Goal: Check status: Check status

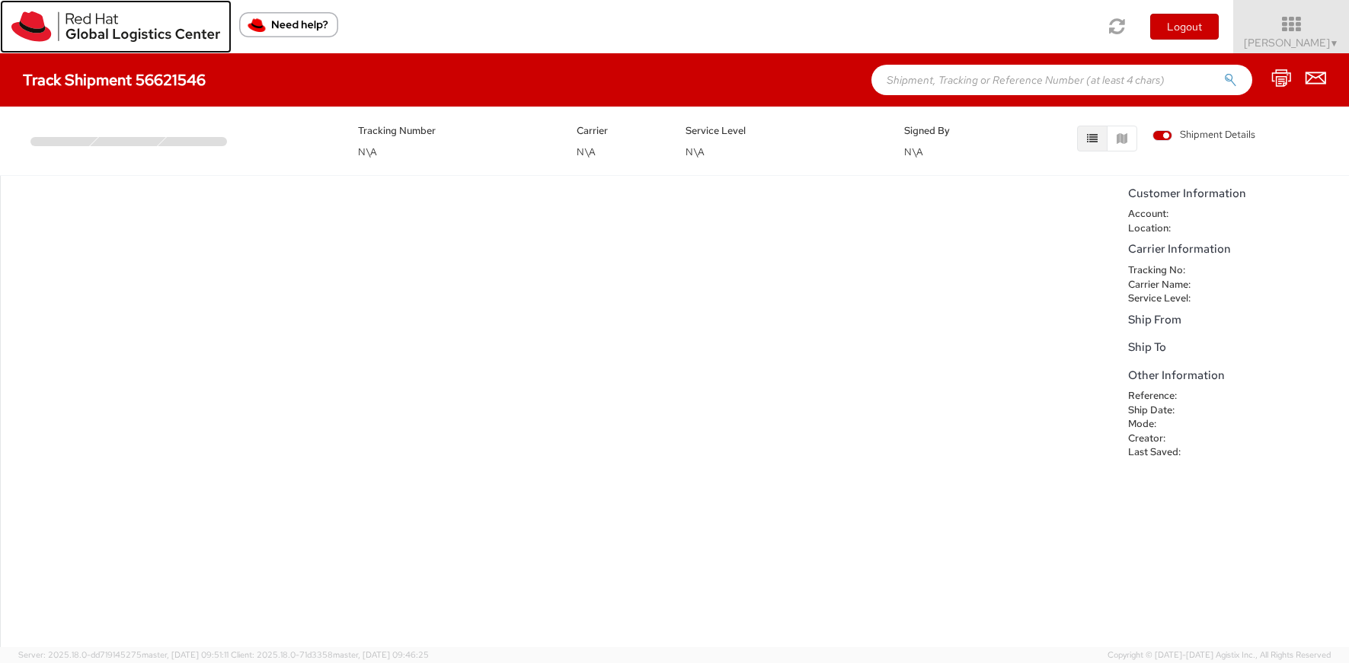
click at [94, 30] on img at bounding box center [115, 26] width 209 height 30
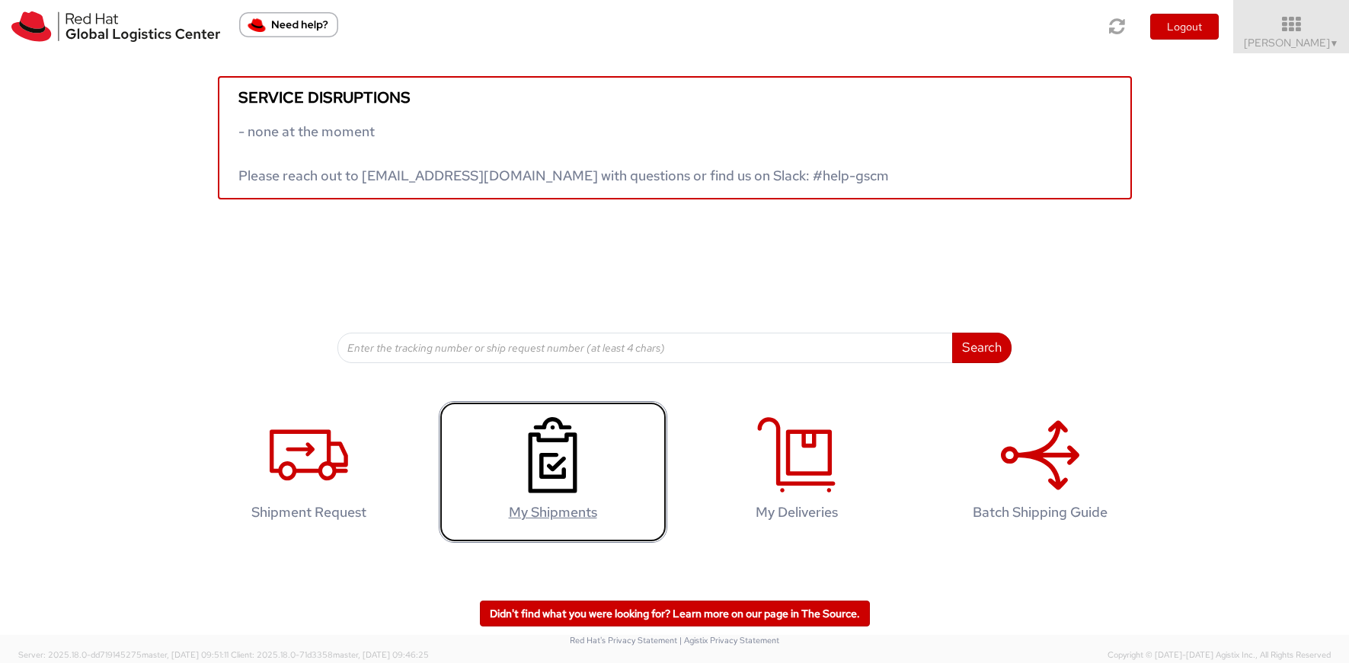
click at [556, 468] on use at bounding box center [552, 455] width 49 height 76
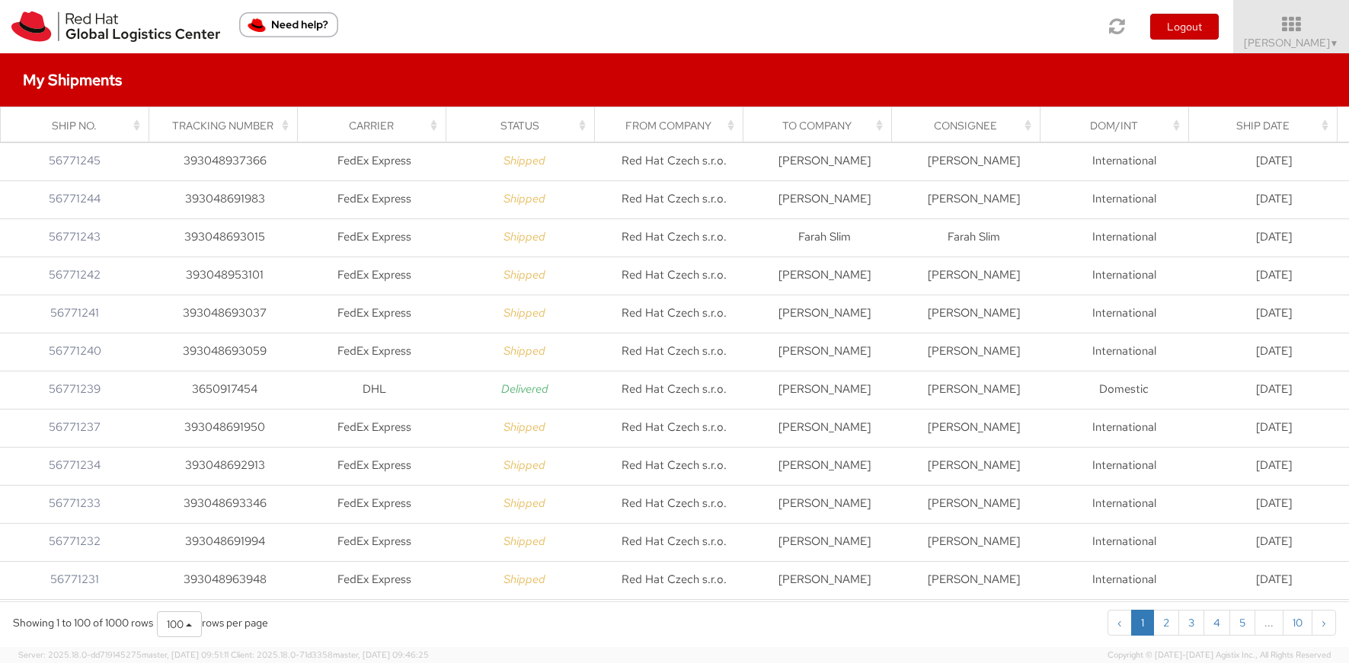
click at [965, 123] on div "Consignee" at bounding box center [971, 125] width 130 height 15
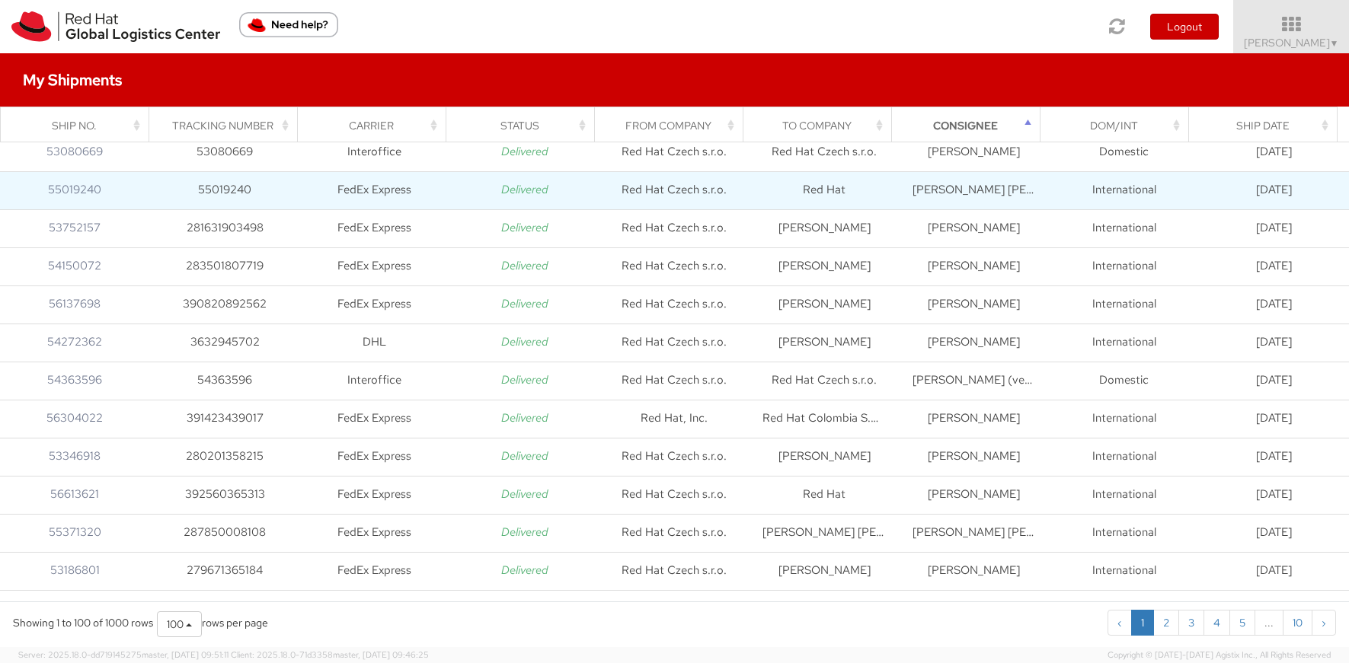
scroll to position [1523, 0]
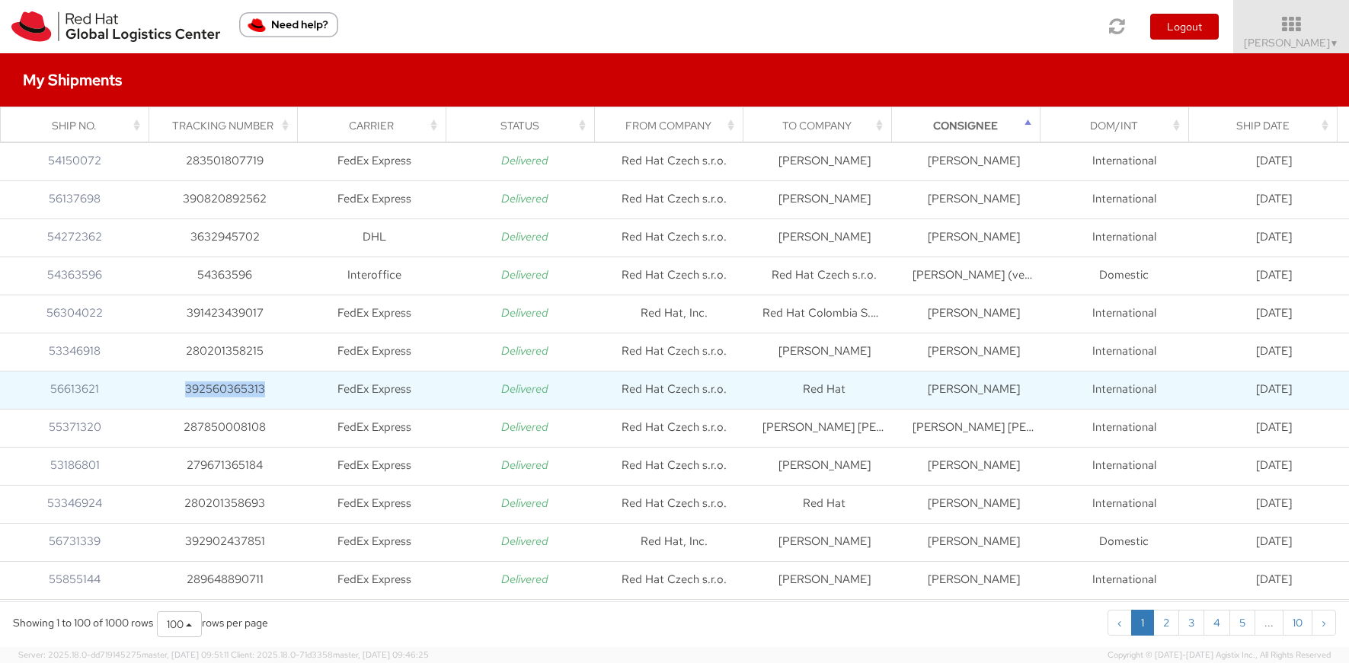
drag, startPoint x: 263, startPoint y: 389, endPoint x: 182, endPoint y: 390, distance: 80.7
click at [182, 390] on td "392560365313" at bounding box center [225, 390] width 150 height 38
copy td "392560365313"
